Goal: Check status

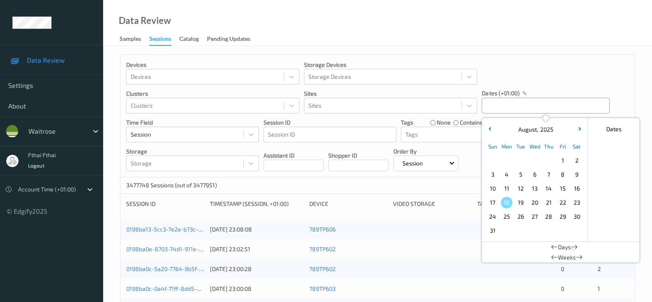
click at [495, 111] on input "text" at bounding box center [545, 106] width 128 height 16
click at [550, 188] on span "14" at bounding box center [548, 189] width 12 height 12
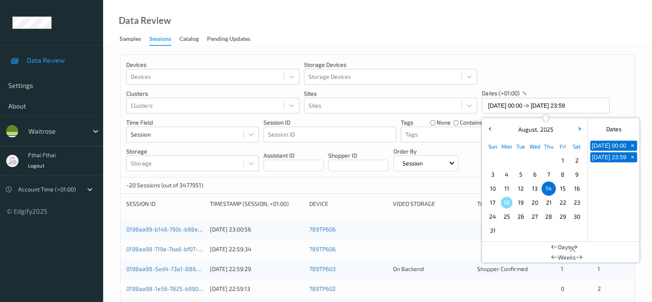
click at [556, 94] on div "dates (+01:00)" at bounding box center [545, 93] width 128 height 8
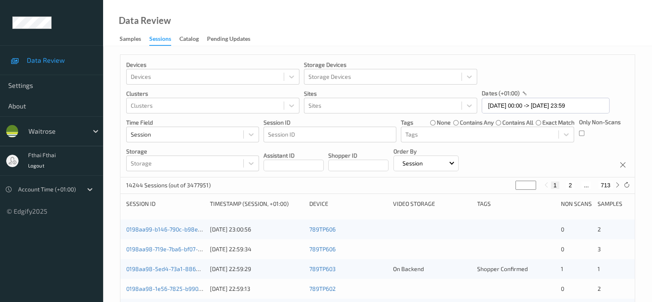
click at [587, 134] on div "Only Non-Scans" at bounding box center [600, 130] width 42 height 24
click at [598, 56] on div "Devices Devices Storage Devices Storage Devices Clusters Clusters Sites Sites d…" at bounding box center [377, 116] width 514 height 122
click at [492, 112] on input "[DATE] 00:00 -> [DATE] 23:59" at bounding box center [545, 106] width 128 height 16
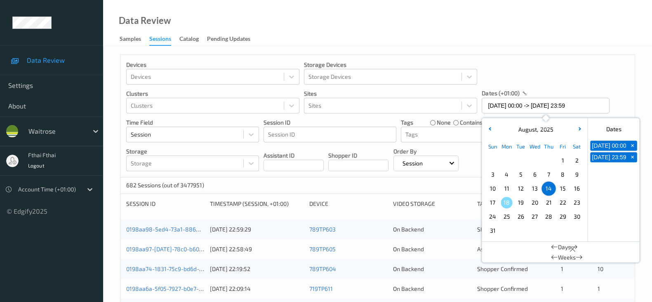
click at [561, 189] on span "15" at bounding box center [562, 189] width 12 height 12
click at [561, 188] on span "15" at bounding box center [562, 189] width 12 height 12
click at [566, 83] on div "Devices Devices Storage Devices Storage Devices Clusters Clusters Sites Sites d…" at bounding box center [377, 116] width 514 height 122
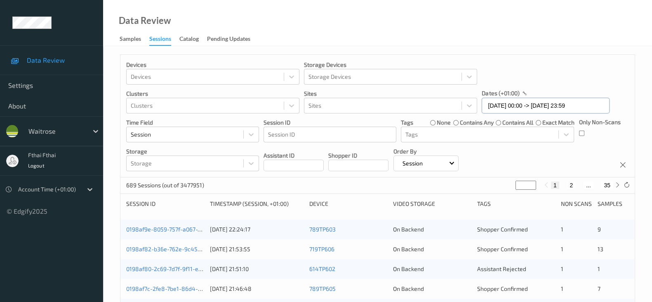
click at [523, 112] on input "[DATE] 00:00 -> [DATE] 23:59" at bounding box center [545, 106] width 128 height 16
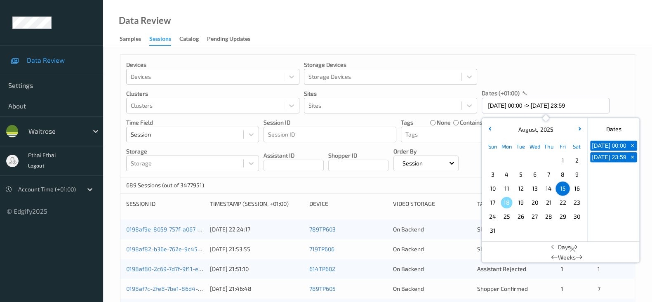
click at [577, 189] on span "16" at bounding box center [576, 189] width 12 height 12
click at [575, 70] on div "Devices Devices Storage Devices Storage Devices Clusters Clusters Sites Sites d…" at bounding box center [377, 116] width 514 height 122
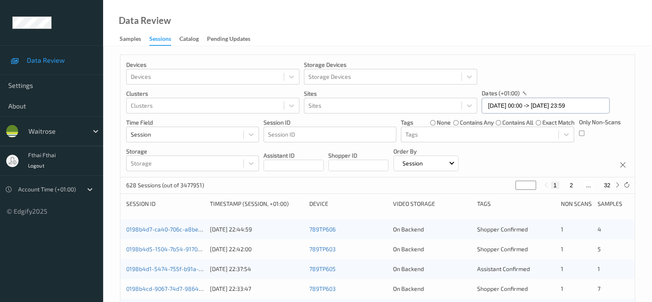
click at [513, 103] on input "[DATE] 00:00 -> [DATE] 23:59" at bounding box center [545, 106] width 128 height 16
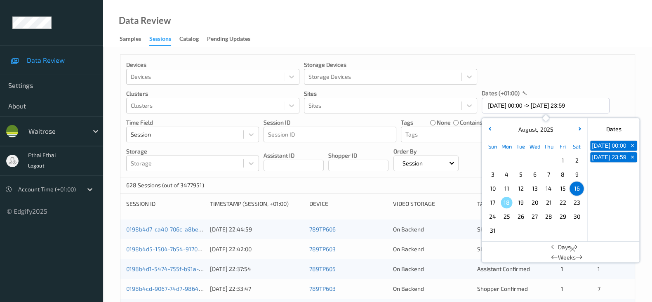
click at [490, 204] on span "17" at bounding box center [492, 203] width 12 height 12
type input "[DATE] 00:00 -> [DATE] 23:59"
click at [529, 42] on div "Data Review Samples Sessions Catalog Pending Updates" at bounding box center [377, 23] width 549 height 46
